Goal: Transaction & Acquisition: Purchase product/service

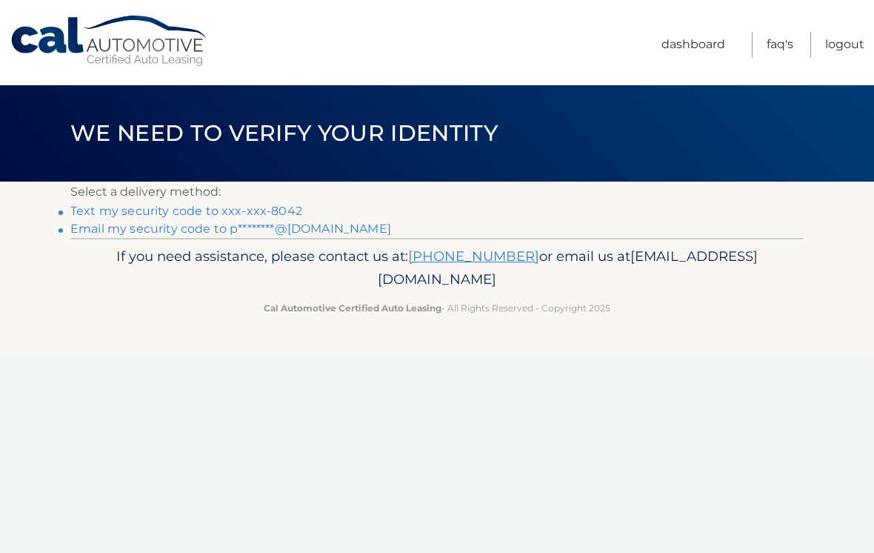
click at [285, 204] on link "Text my security code to xxx-xxx-8042" at bounding box center [186, 211] width 232 height 14
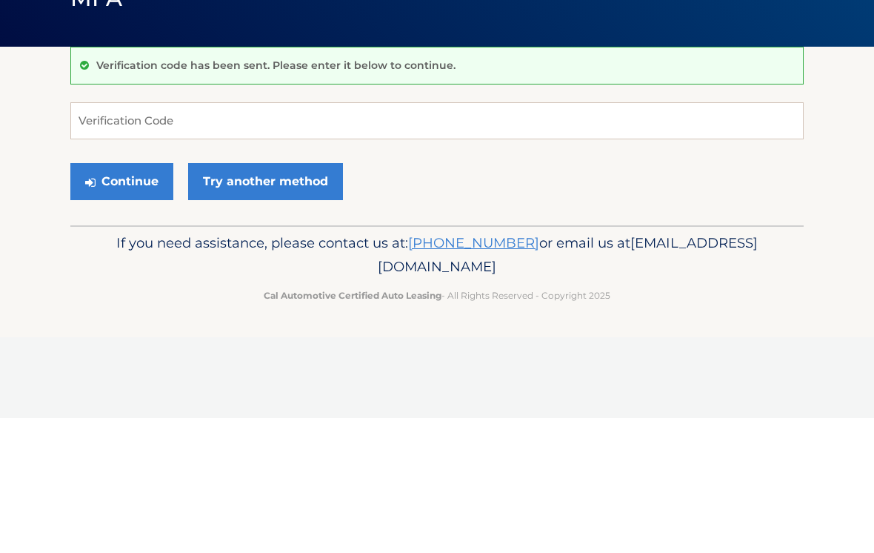
click at [239, 193] on p "Verification code has been sent. Please enter it below to continue." at bounding box center [275, 199] width 359 height 13
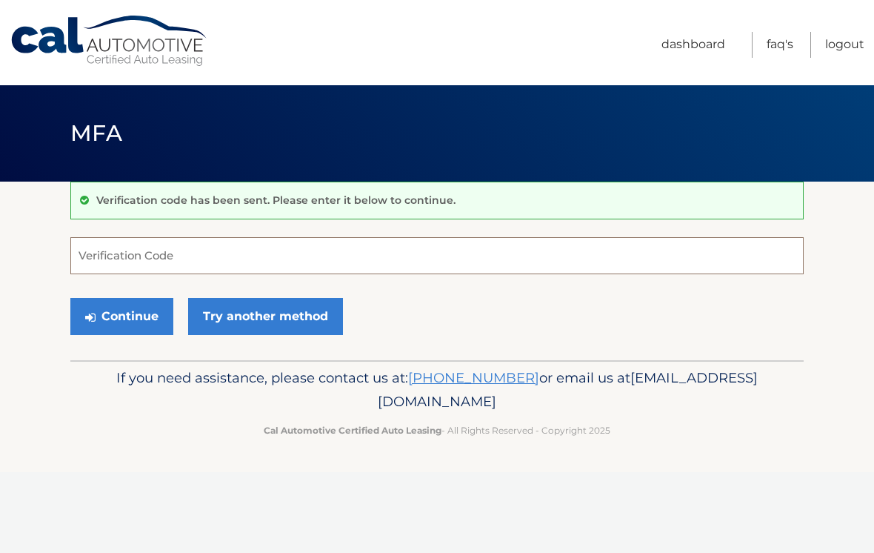
click at [179, 258] on input "Verification Code" at bounding box center [437, 255] width 734 height 37
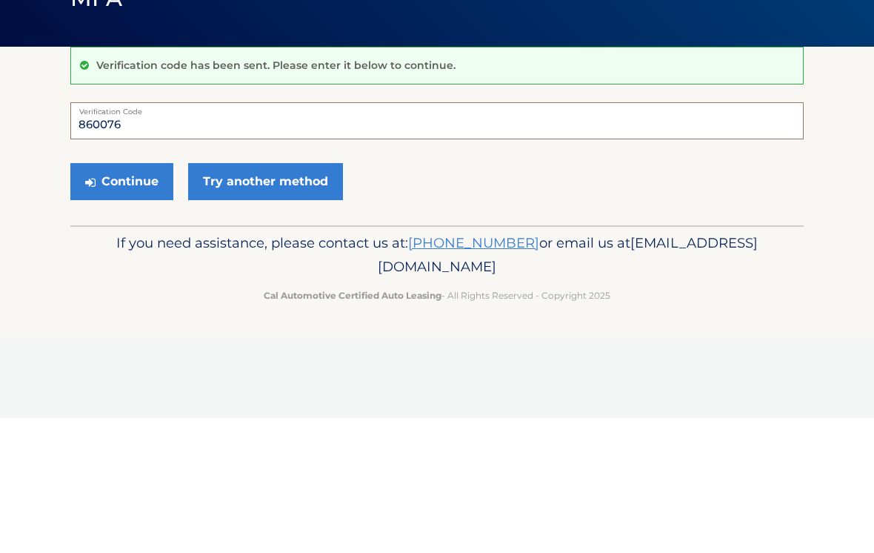
type input "860076"
click at [136, 298] on button "Continue" at bounding box center [121, 316] width 103 height 37
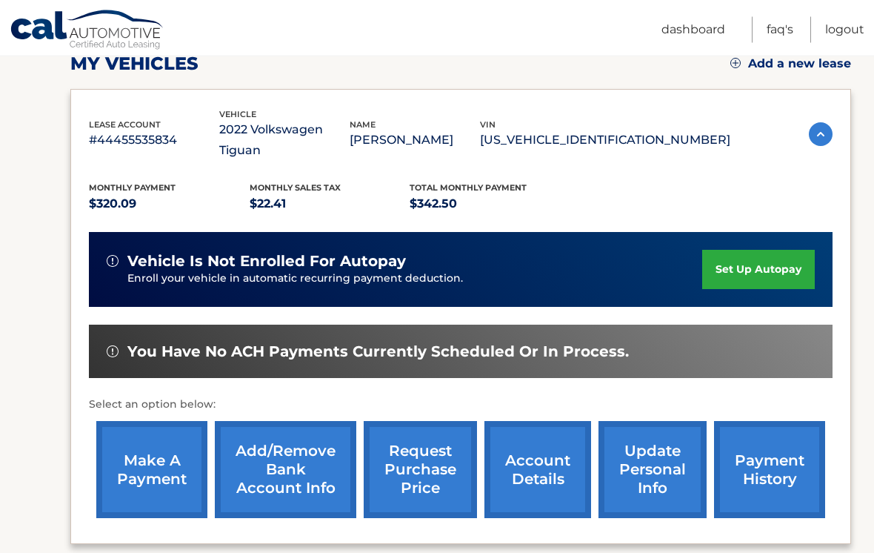
scroll to position [218, 0]
click at [156, 451] on link "make a payment" at bounding box center [151, 469] width 111 height 97
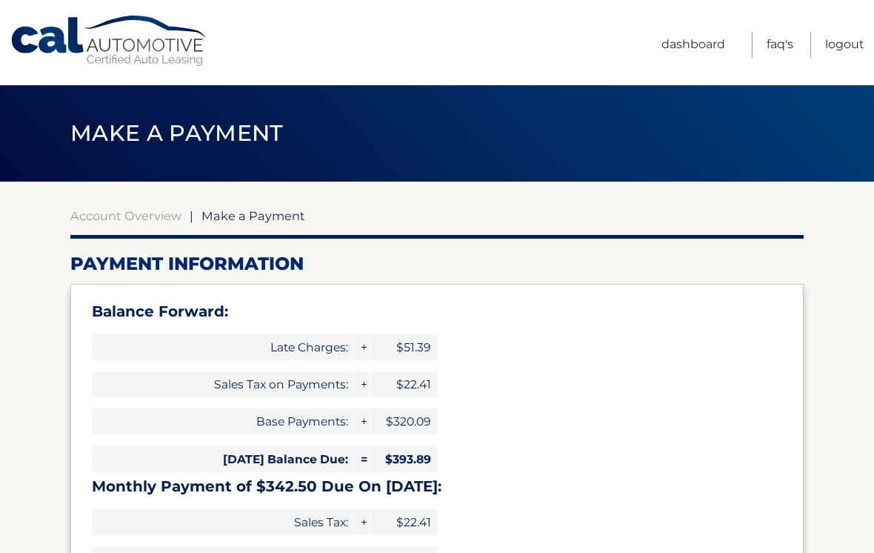
type input "736.39"
select select "Zjc2MGY0YmEtZTliZS00ODU0LWEzODMtYTUyMzI0ZDc2MWYw"
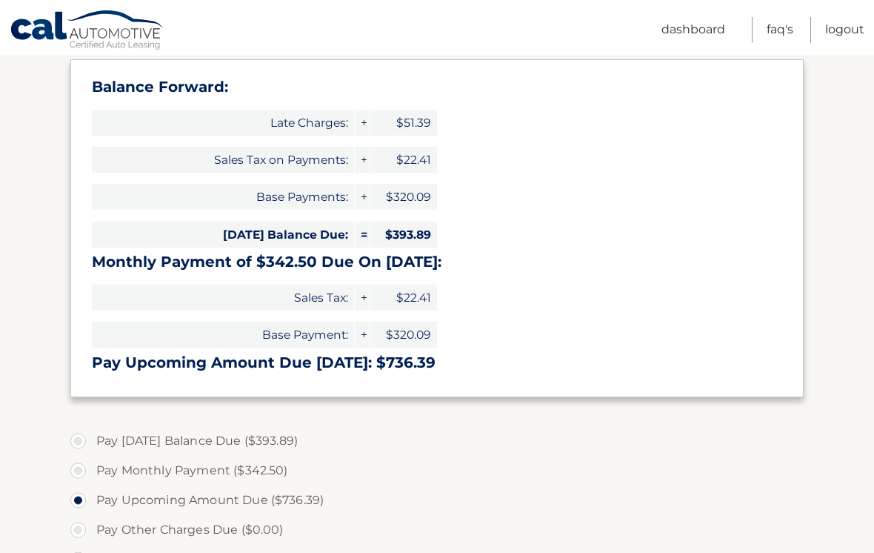
scroll to position [223, 0]
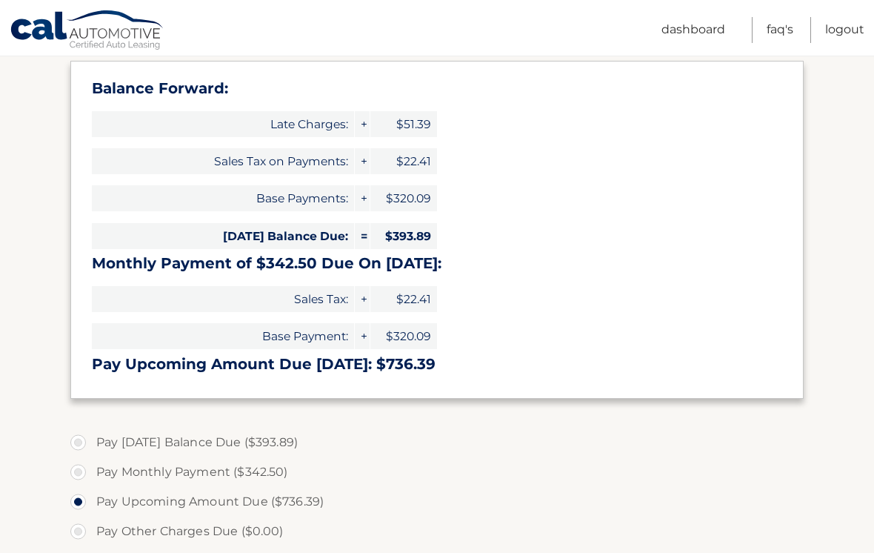
click at [81, 471] on label "Pay Monthly Payment ($342.50)" at bounding box center [437, 472] width 734 height 30
click at [81, 471] on input "Pay Monthly Payment ($342.50)" at bounding box center [83, 469] width 15 height 24
radio input "true"
type input "342.50"
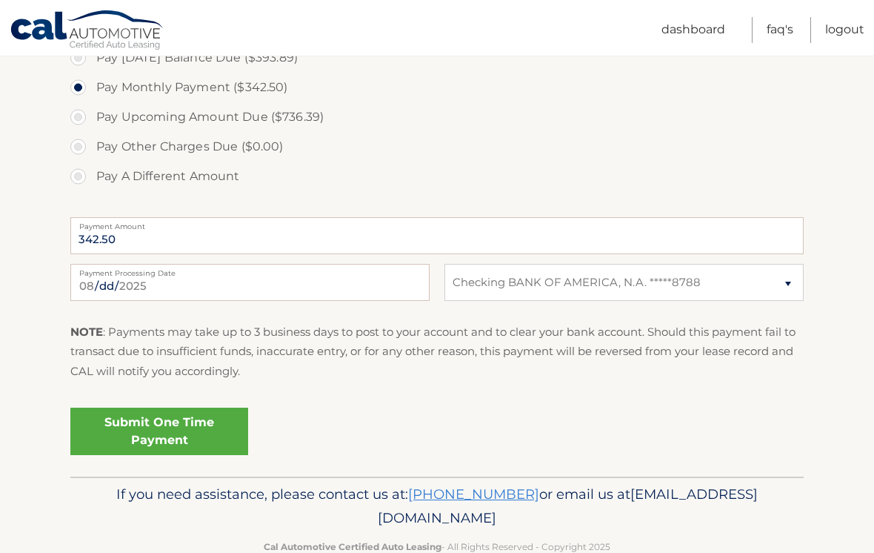
scroll to position [611, 0]
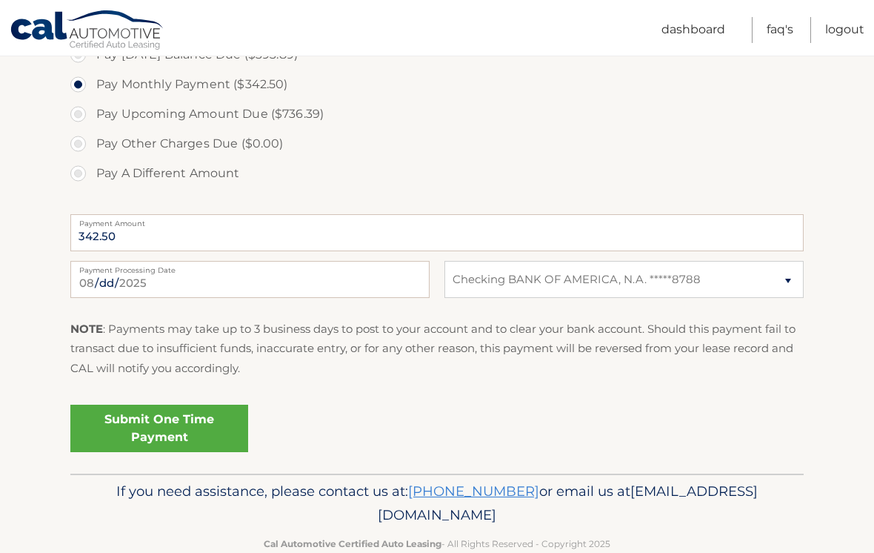
click at [201, 411] on link "Submit One Time Payment" at bounding box center [159, 428] width 178 height 47
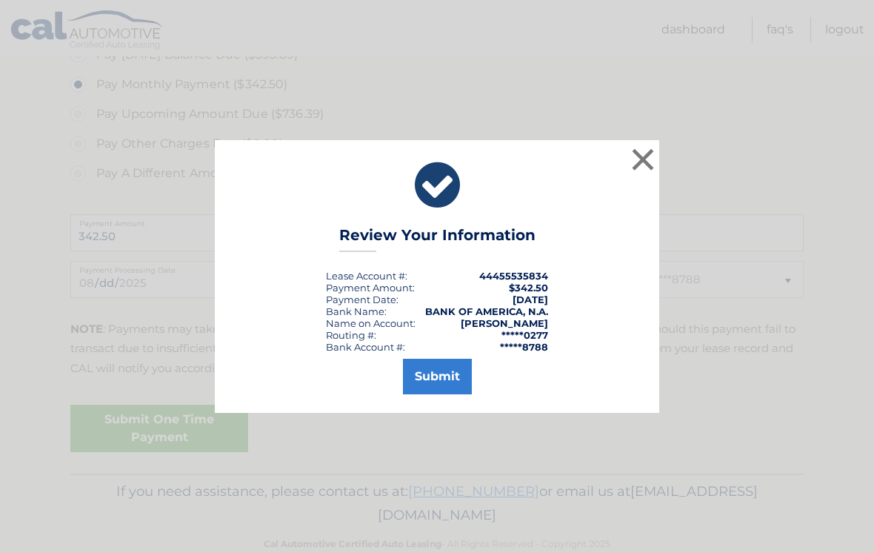
click at [443, 383] on button "Submit" at bounding box center [437, 377] width 69 height 36
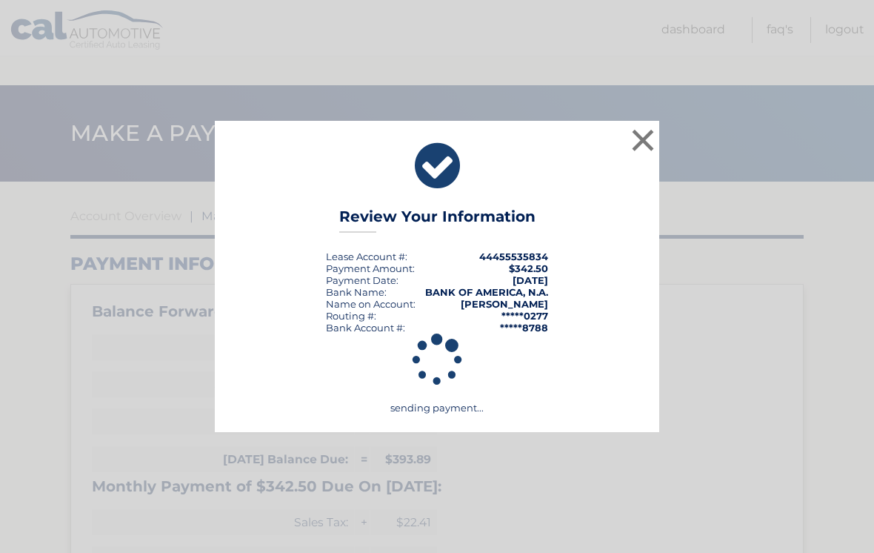
scroll to position [586, 0]
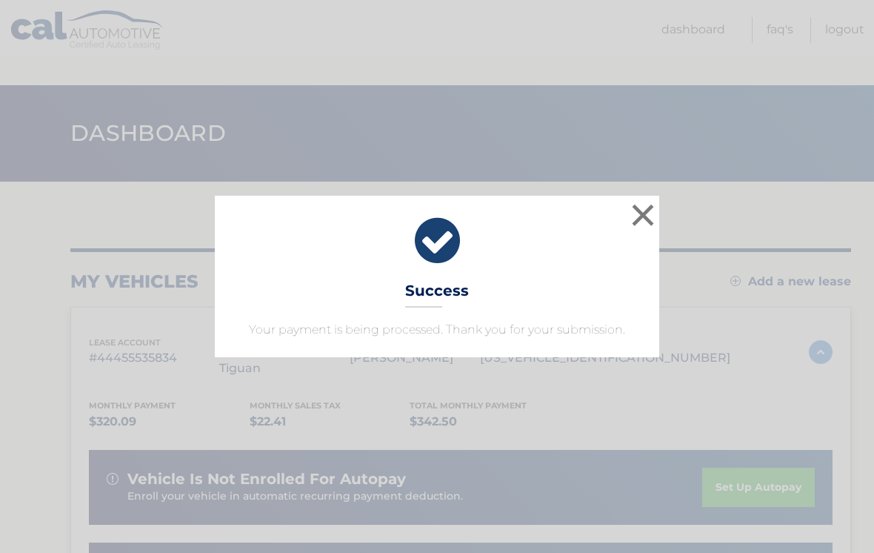
scroll to position [241, 0]
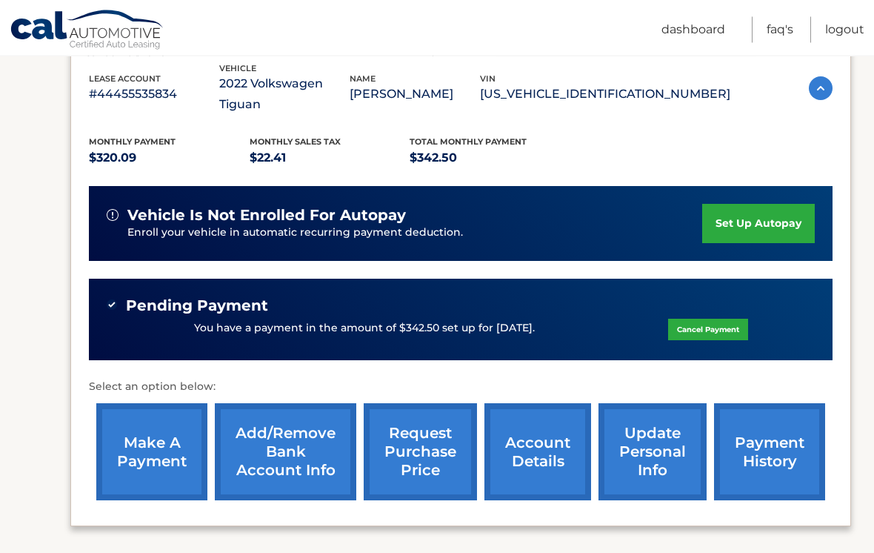
scroll to position [284, 0]
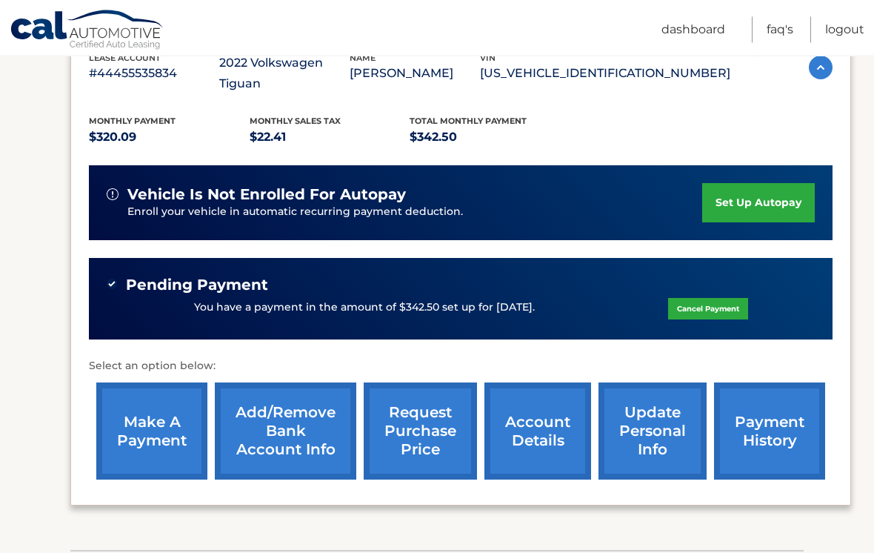
click at [166, 409] on link "make a payment" at bounding box center [151, 431] width 111 height 97
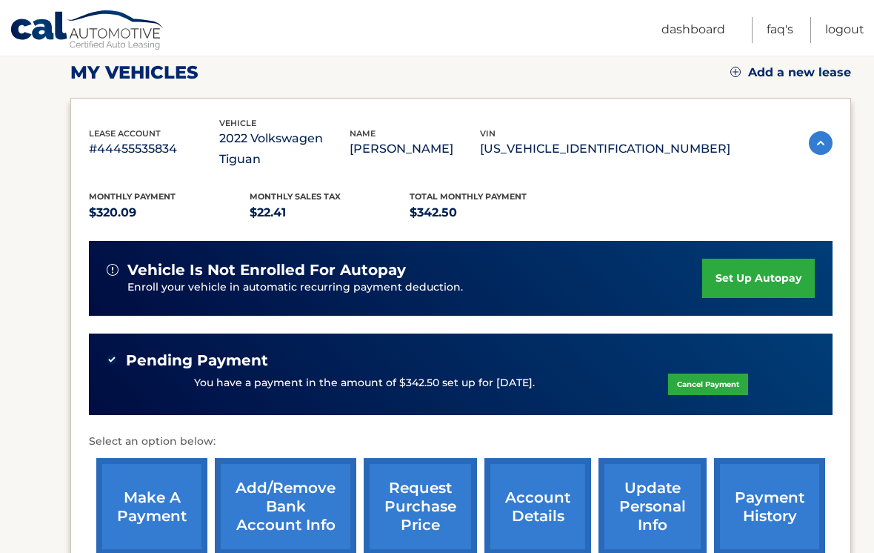
scroll to position [225, 0]
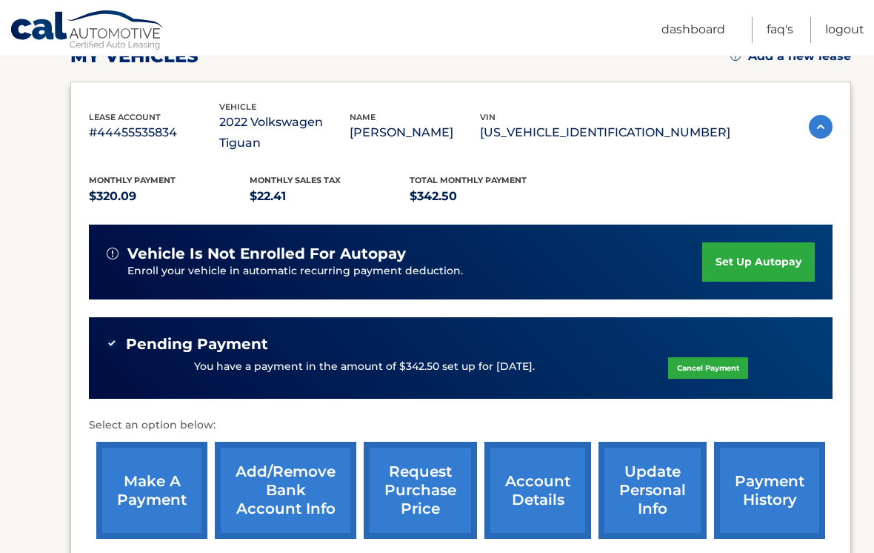
click at [165, 479] on link "make a payment" at bounding box center [151, 490] width 111 height 97
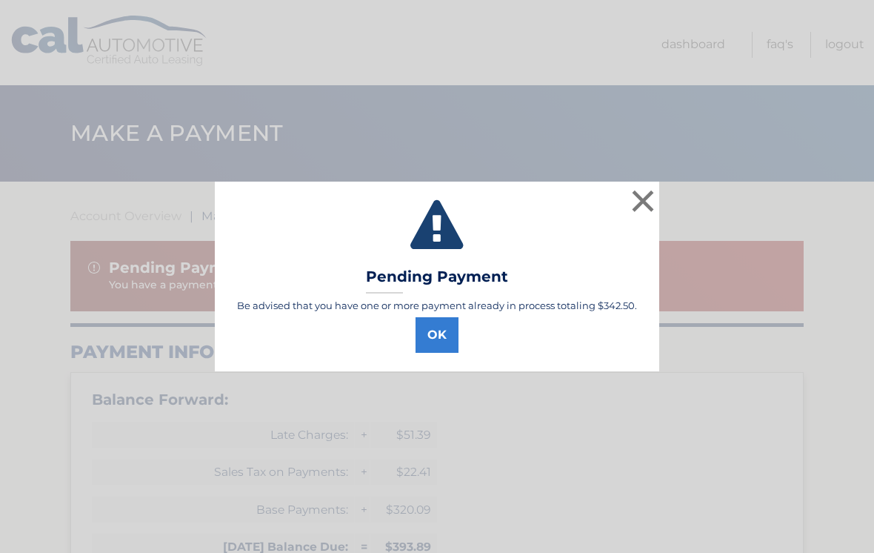
select select "Zjc2MGY0YmEtZTliZS00ODU0LWEzODMtYTUyMzI0ZDc2MWYw"
click at [642, 196] on button "×" at bounding box center [643, 201] width 30 height 30
select select "Zjc2MGY0YmEtZTliZS00ODU0LWEzODMtYTUyMzI0ZDc2MWYw"
click at [639, 195] on button "×" at bounding box center [643, 201] width 30 height 30
select select "Zjc2MGY0YmEtZTliZS00ODU0LWEzODMtYTUyMzI0ZDc2MWYw"
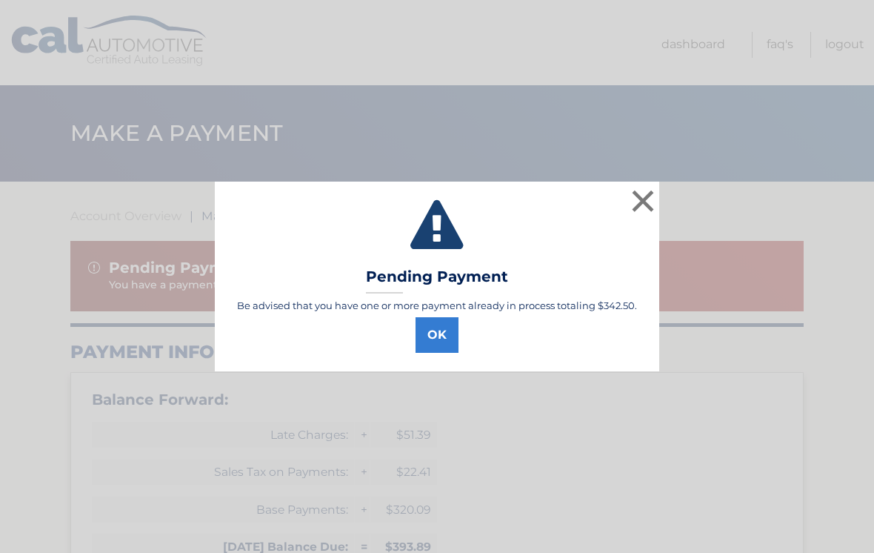
scroll to position [55, 0]
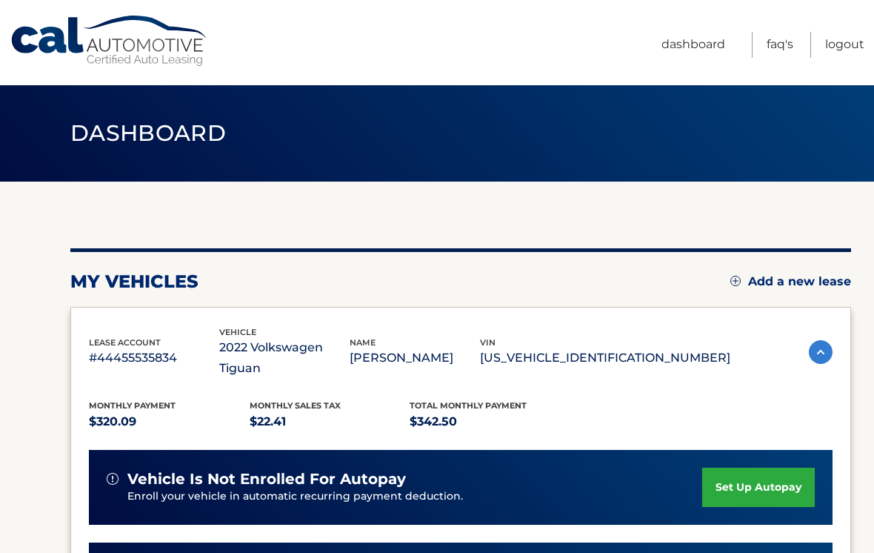
scroll to position [303, 0]
